Goal: Information Seeking & Learning: Learn about a topic

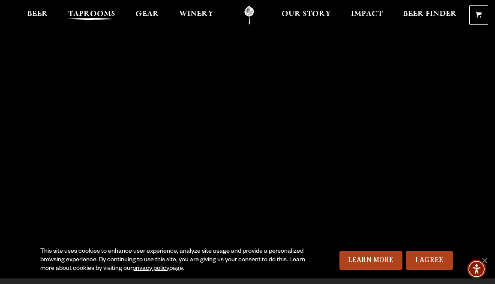
click at [99, 12] on span "Taprooms" at bounding box center [91, 14] width 47 height 7
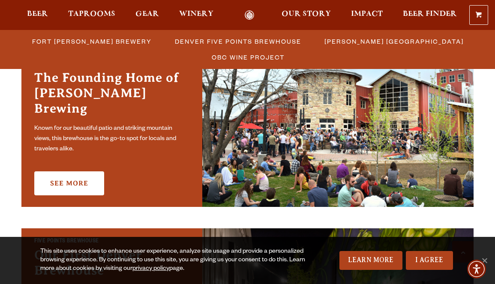
scroll to position [293, 0]
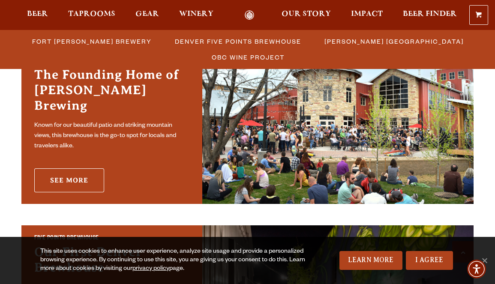
click at [86, 172] on link "See More" at bounding box center [69, 180] width 70 height 24
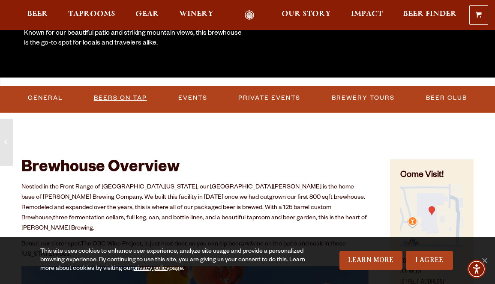
scroll to position [205, 0]
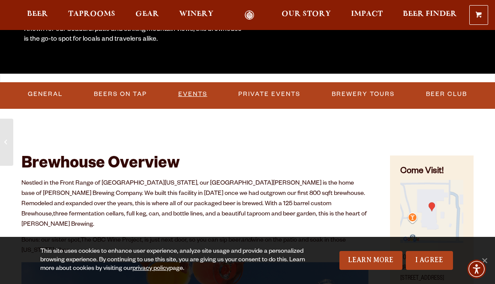
click at [194, 96] on link "Events" at bounding box center [193, 94] width 36 height 20
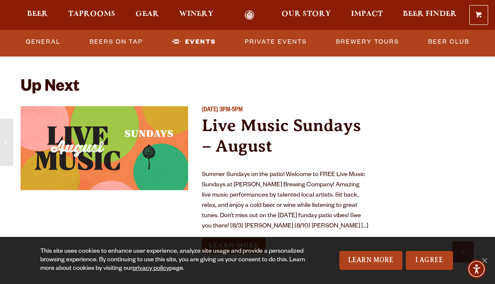
scroll to position [3098, 0]
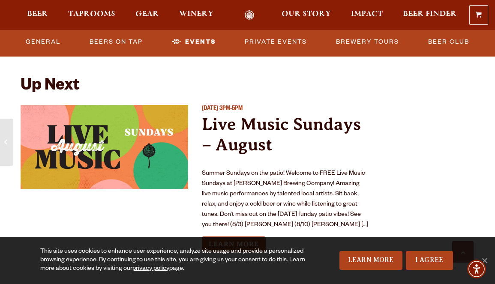
click at [241, 237] on link "Learn More" at bounding box center [234, 245] width 64 height 16
click at [123, 39] on link "Beers on Tap" at bounding box center [116, 42] width 60 height 20
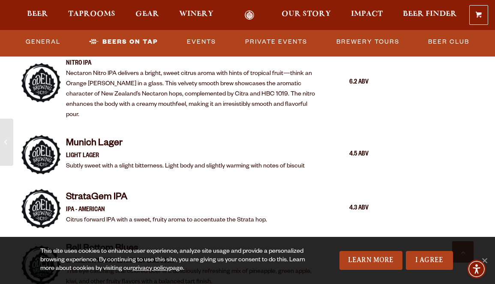
scroll to position [1572, 0]
